Goal: Book appointment/travel/reservation

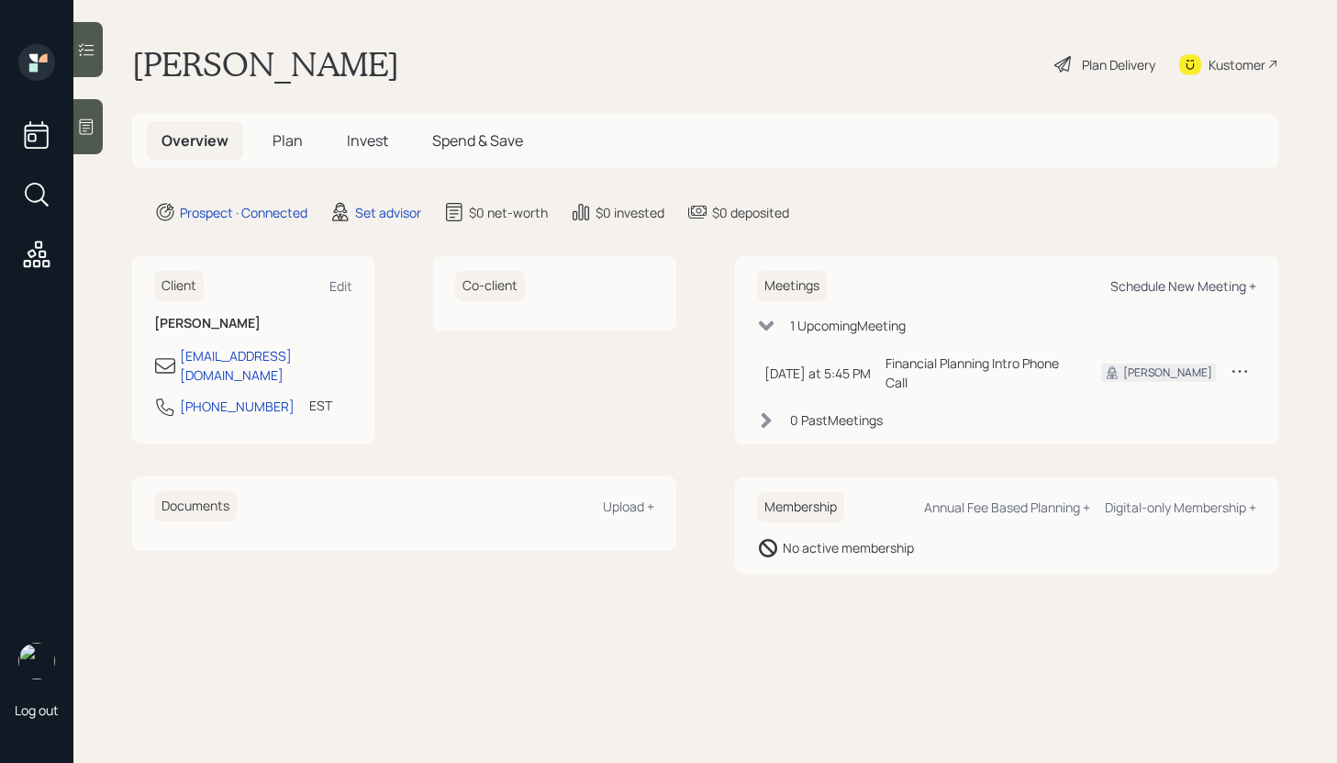
click at [1203, 285] on div "Schedule New Meeting +" at bounding box center [1184, 285] width 146 height 17
select select "round-[PERSON_NAME]"
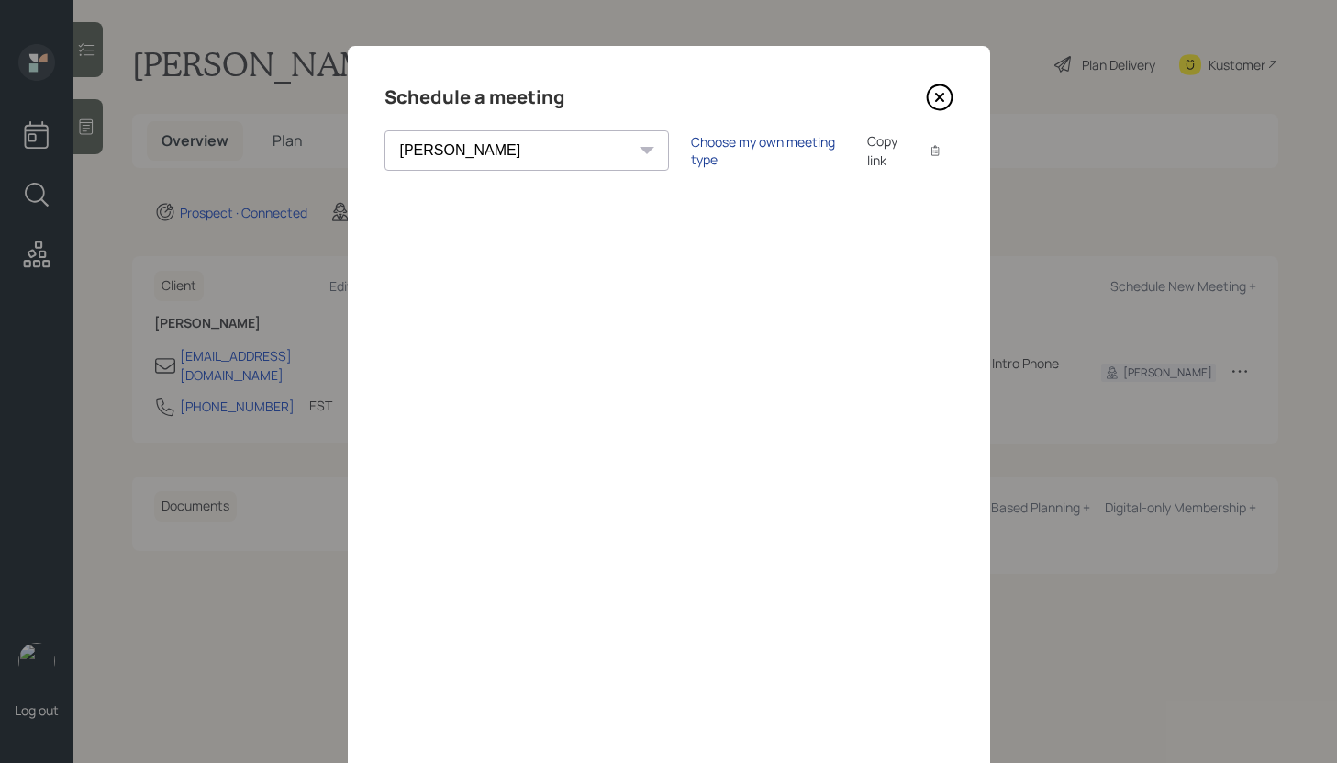
click at [691, 142] on div "Choose my own meeting type" at bounding box center [768, 150] width 154 height 35
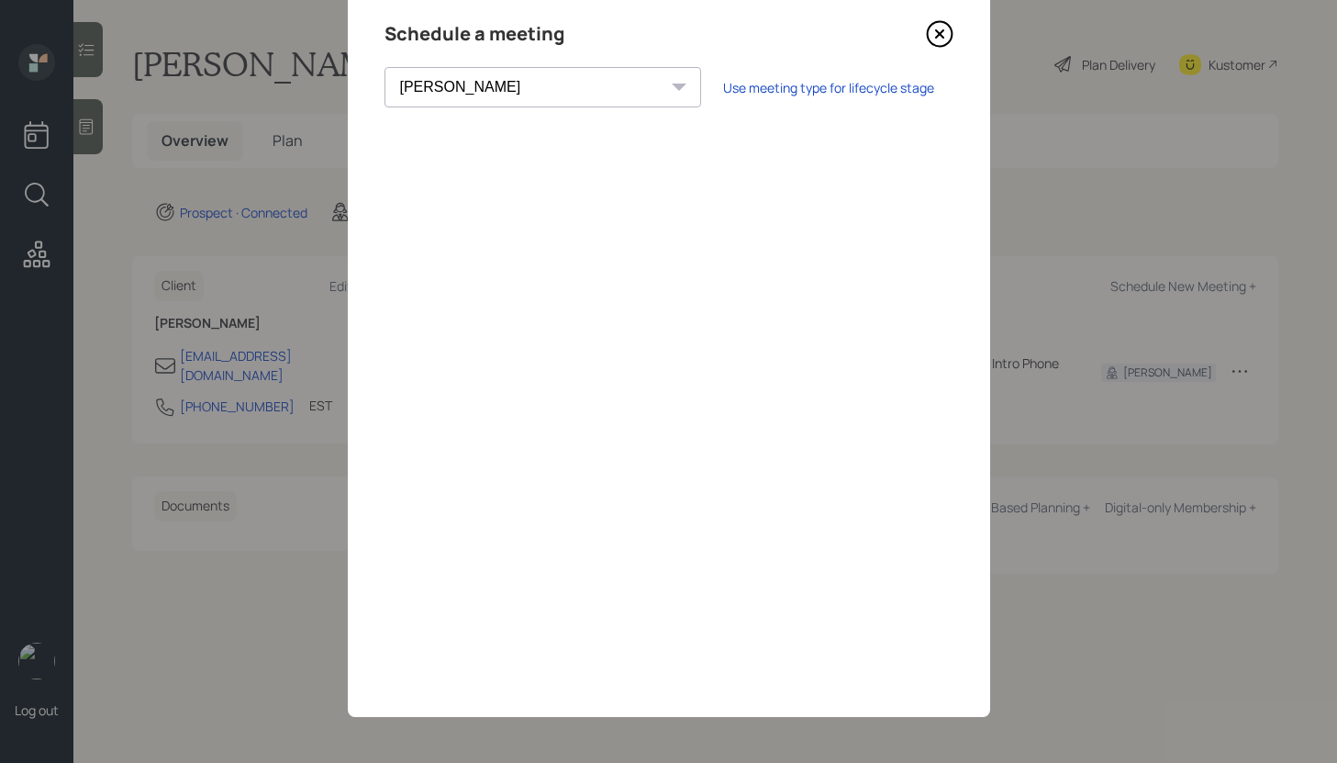
click at [943, 39] on icon at bounding box center [940, 34] width 28 height 28
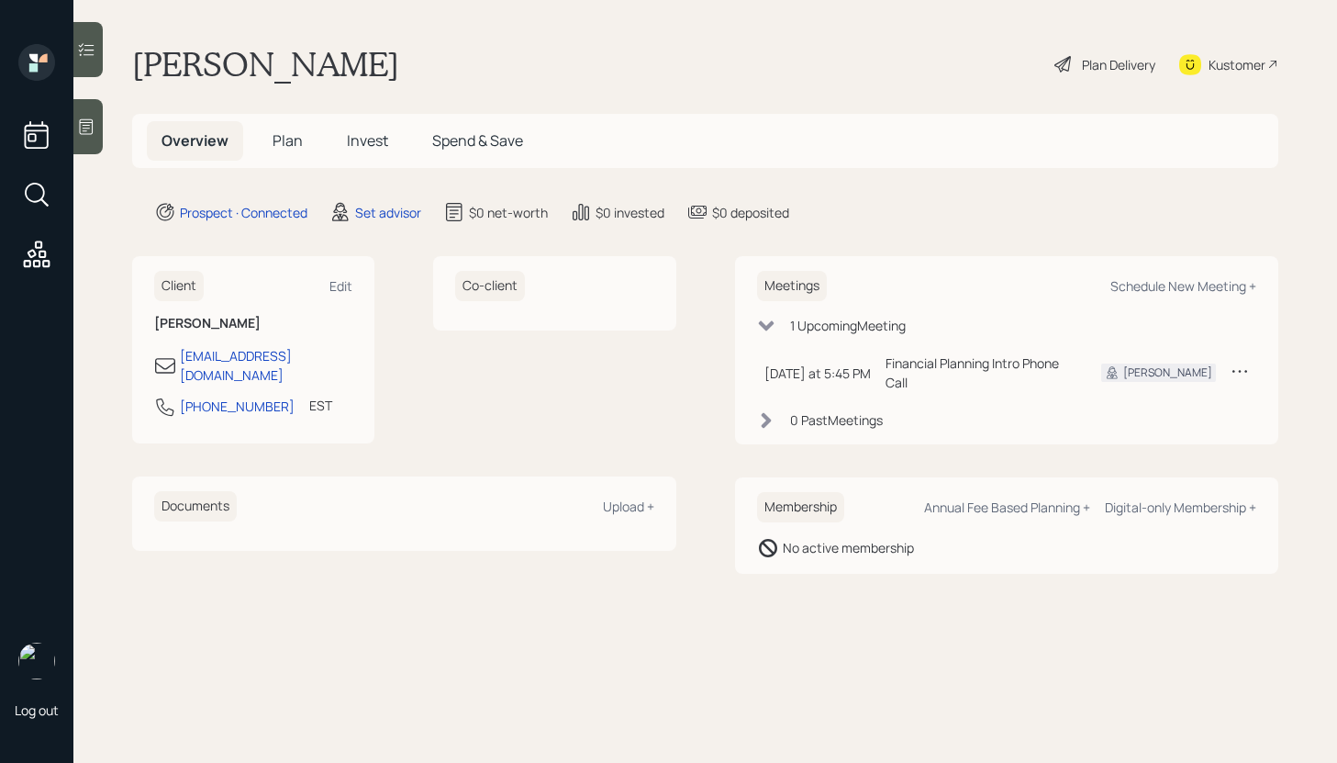
click at [101, 131] on div at bounding box center [87, 126] width 29 height 55
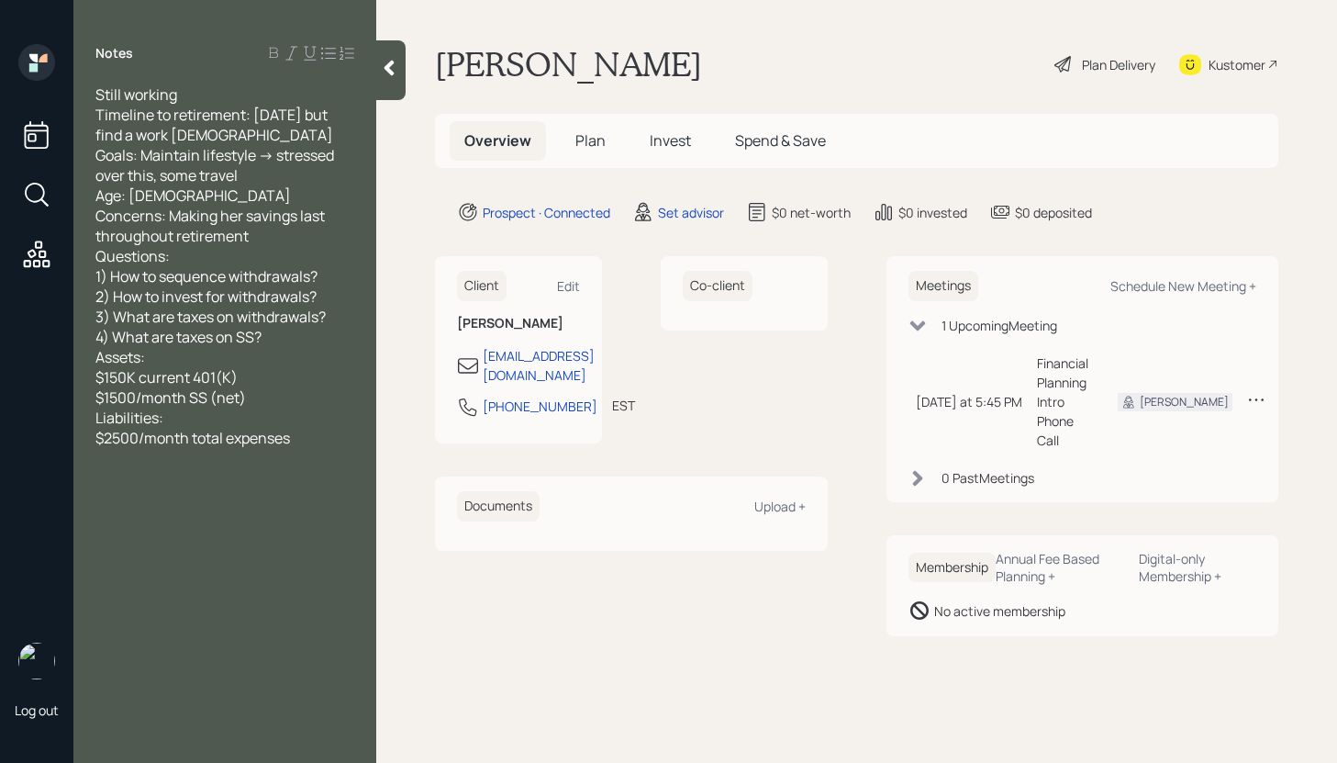
click at [393, 79] on div at bounding box center [390, 70] width 29 height 60
